Goal: Check status: Check status

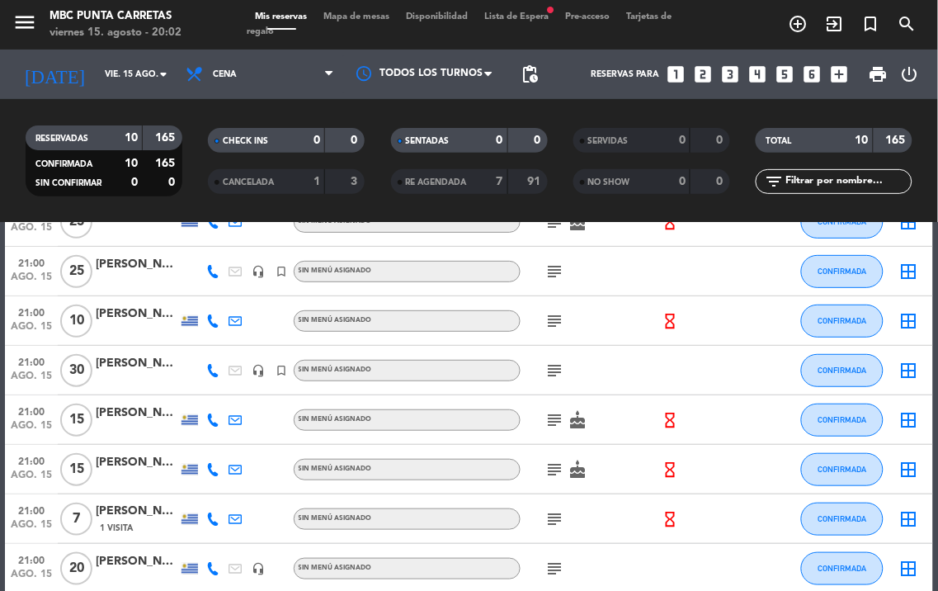
scroll to position [183, 0]
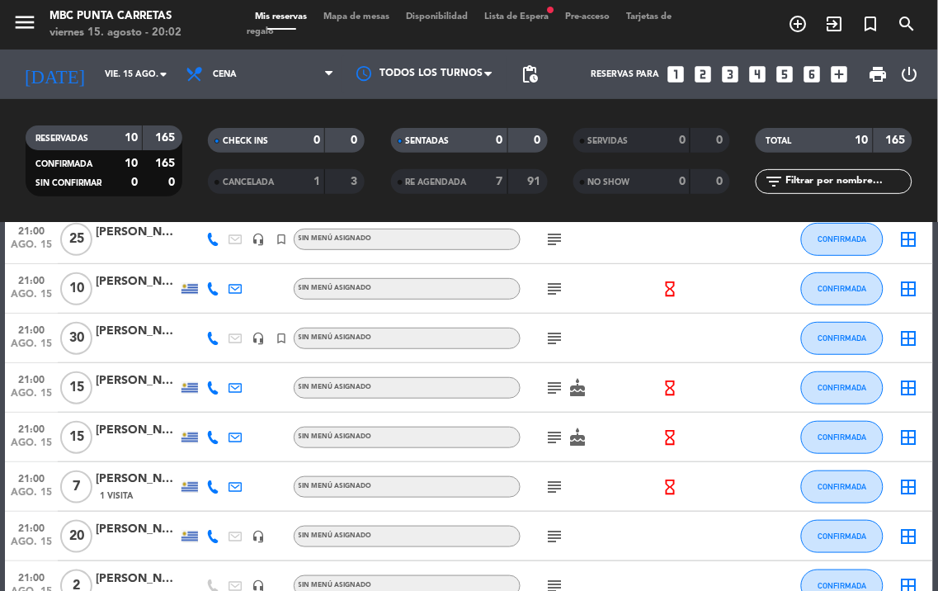
click at [553, 482] on icon "subject" at bounding box center [555, 487] width 20 height 20
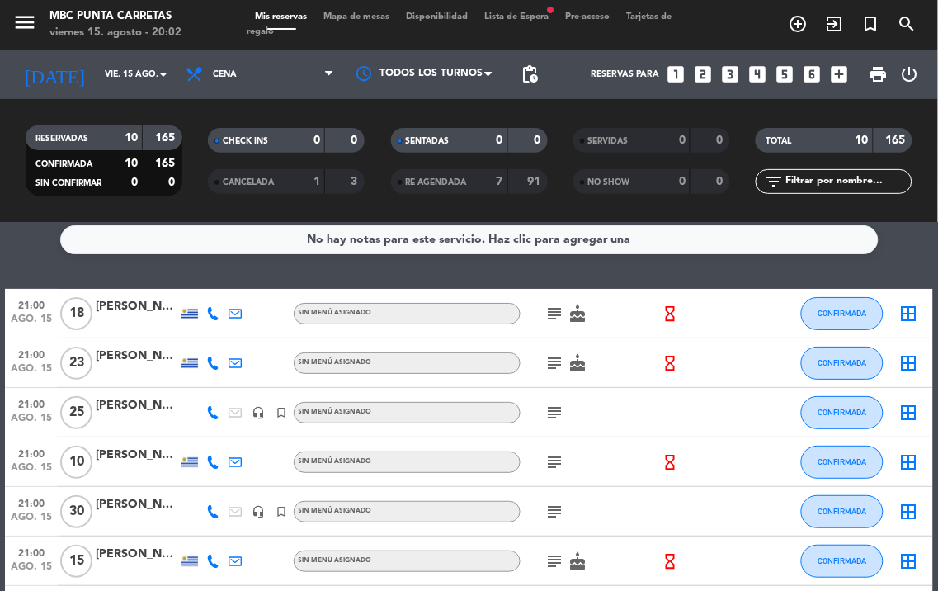
scroll to position [0, 0]
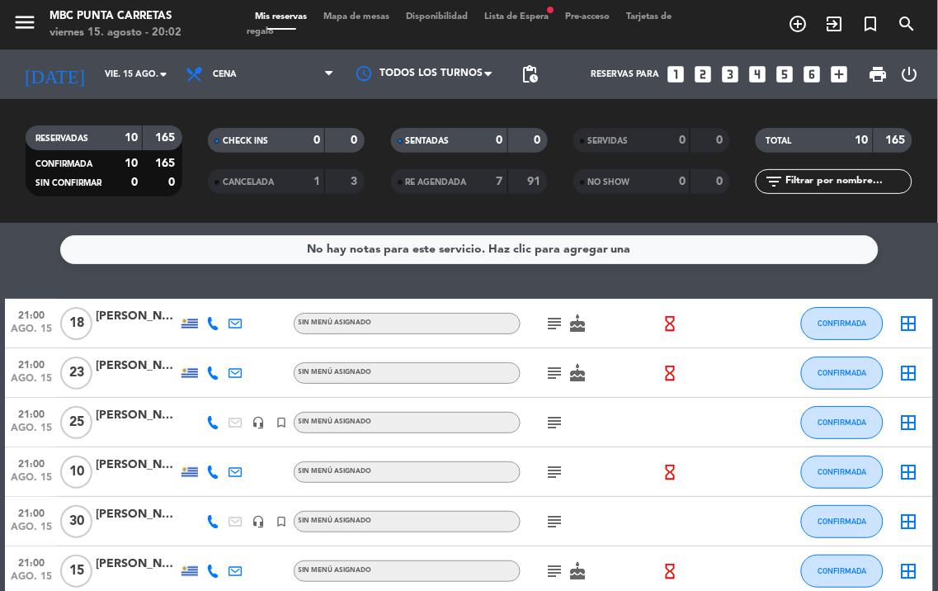
click at [74, 170] on div "CONFIRMADA" at bounding box center [68, 163] width 76 height 19
click at [74, 172] on div "CONFIRMADA" at bounding box center [68, 163] width 76 height 19
click at [74, 179] on span "SIN CONFIRMAR" at bounding box center [68, 183] width 66 height 8
click at [124, 61] on input "vie. 15 ago." at bounding box center [157, 74] width 121 height 26
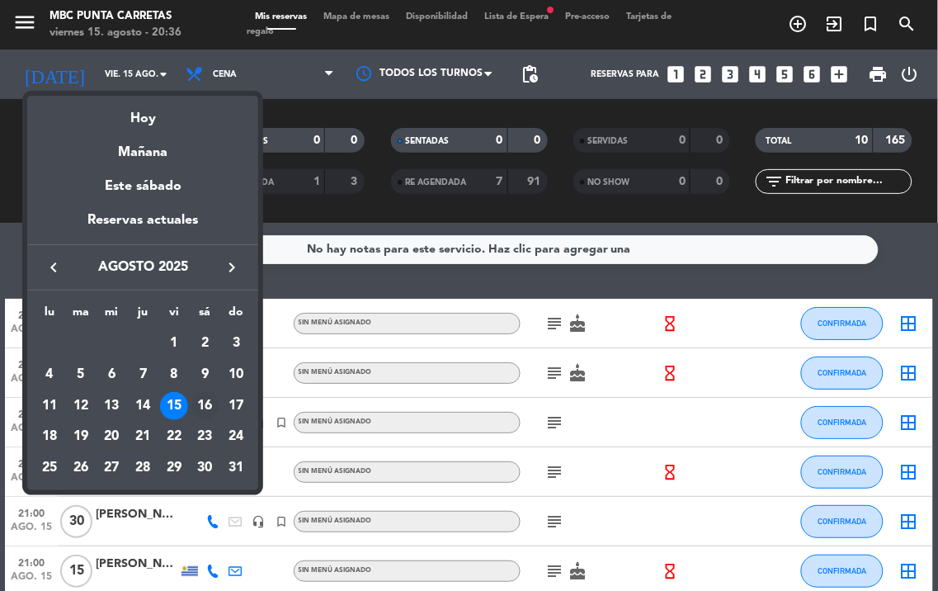
click at [202, 401] on div "16" at bounding box center [205, 406] width 28 height 28
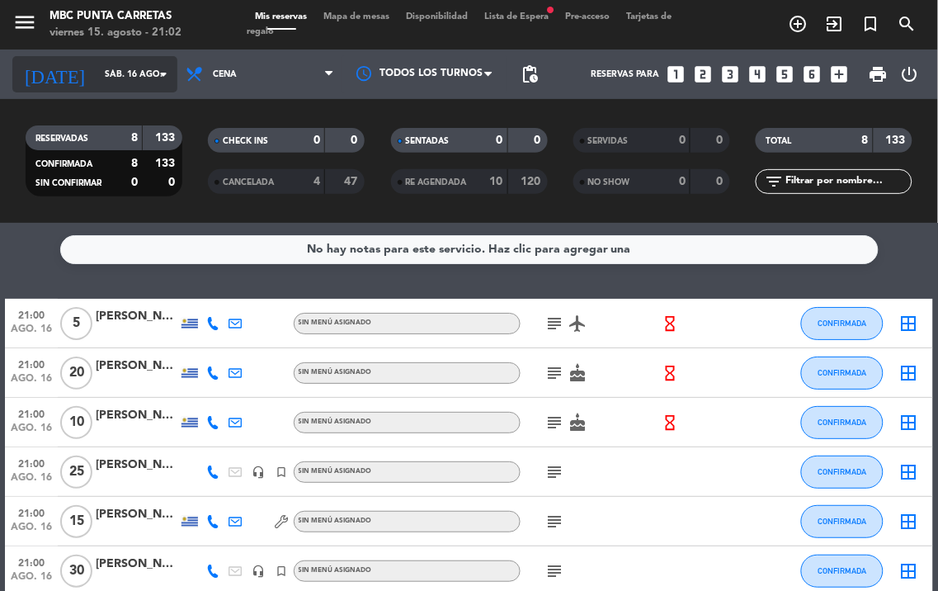
click at [101, 75] on input "sáb. 16 ago." at bounding box center [157, 74] width 121 height 26
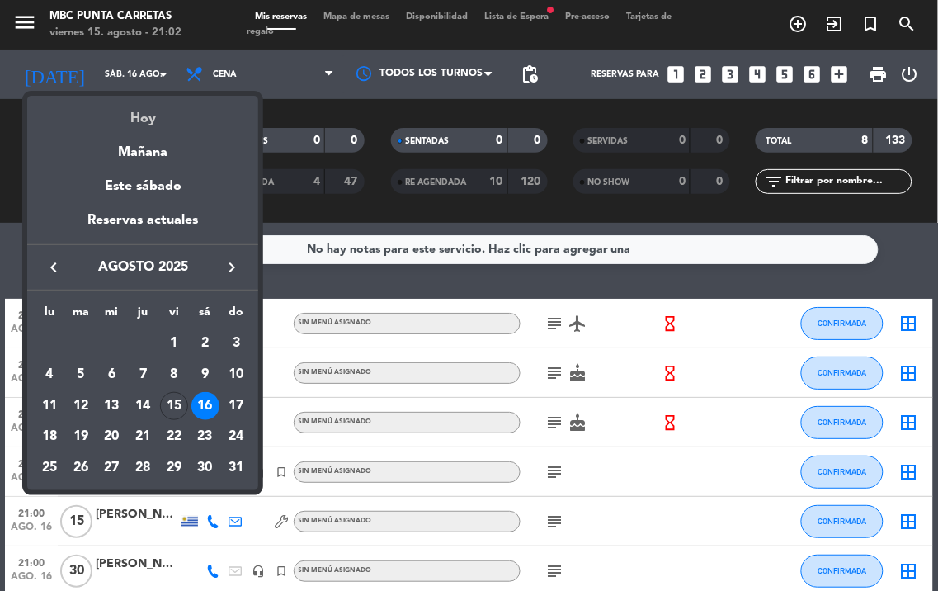
click at [134, 116] on div "Hoy" at bounding box center [142, 113] width 231 height 34
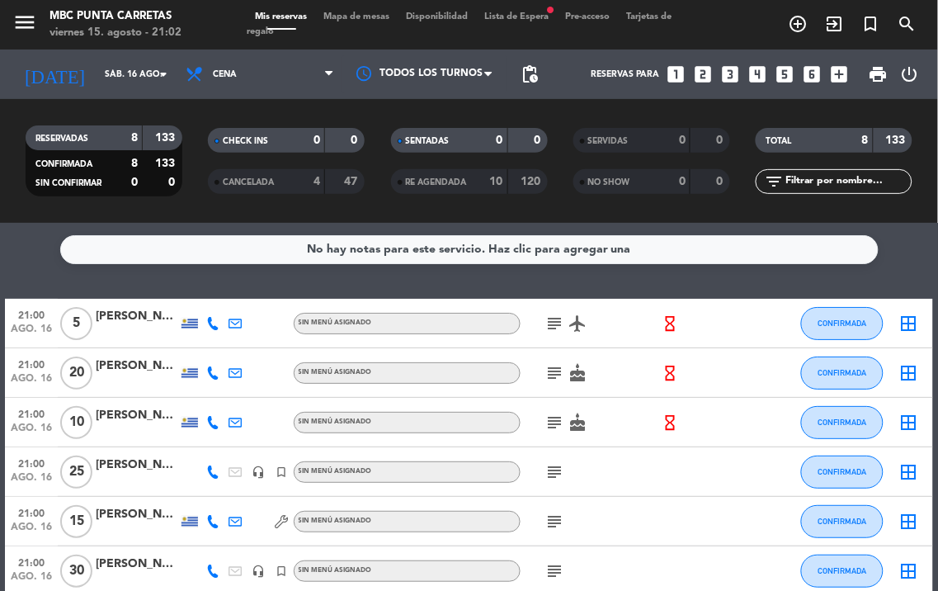
type input "vie. 15 ago."
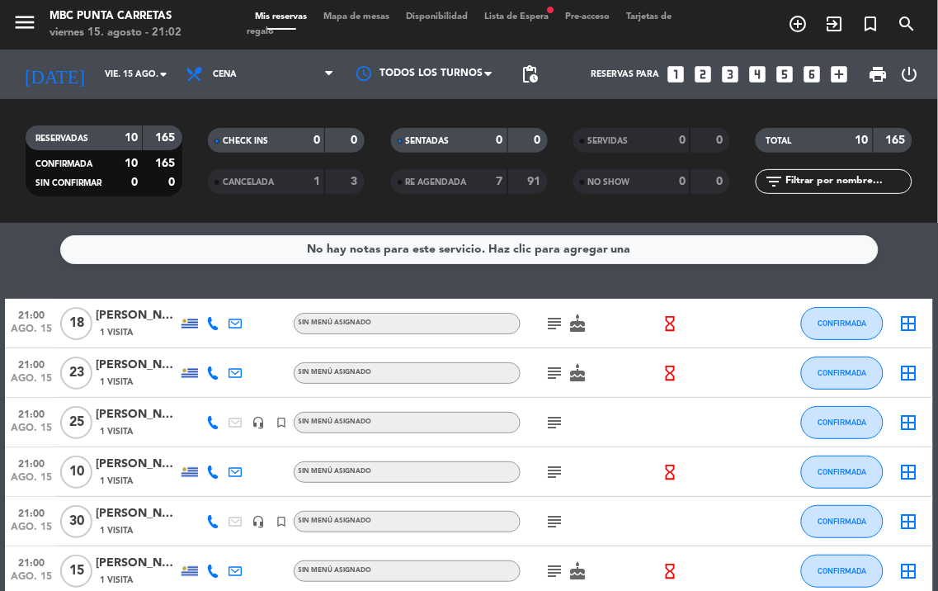
click at [542, 421] on div "subject" at bounding box center [590, 422] width 139 height 49
click at [554, 423] on icon "subject" at bounding box center [555, 423] width 20 height 20
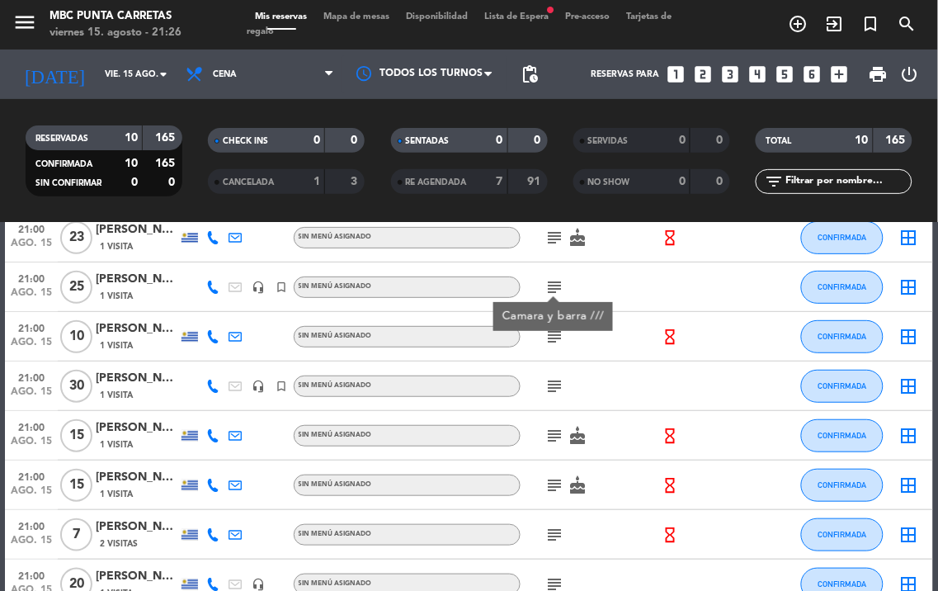
scroll to position [275, 0]
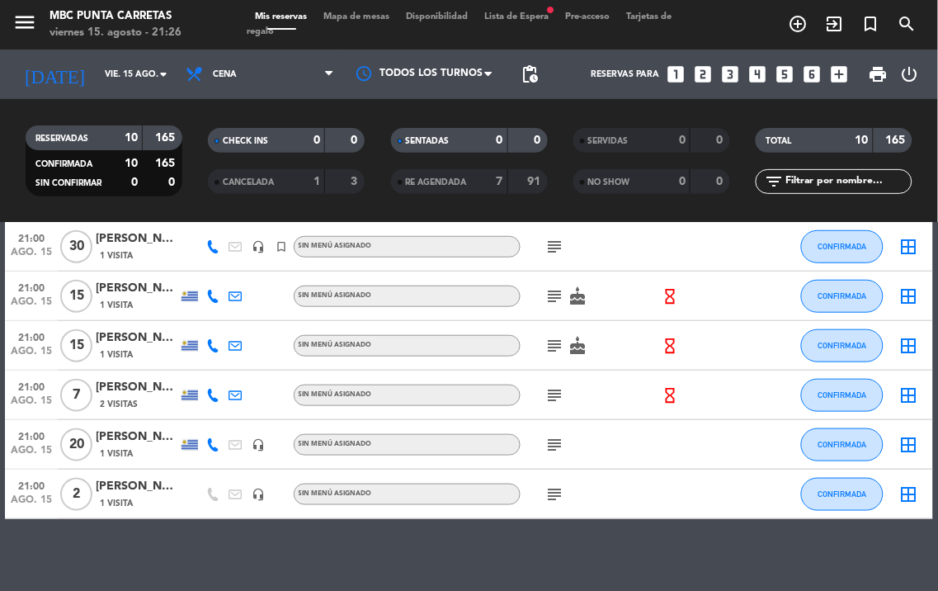
drag, startPoint x: 550, startPoint y: 442, endPoint x: 562, endPoint y: 446, distance: 12.6
click at [558, 442] on icon "subject" at bounding box center [555, 445] width 20 height 20
click at [630, 409] on div "subject" at bounding box center [590, 395] width 139 height 49
